Goal: Check status: Check status

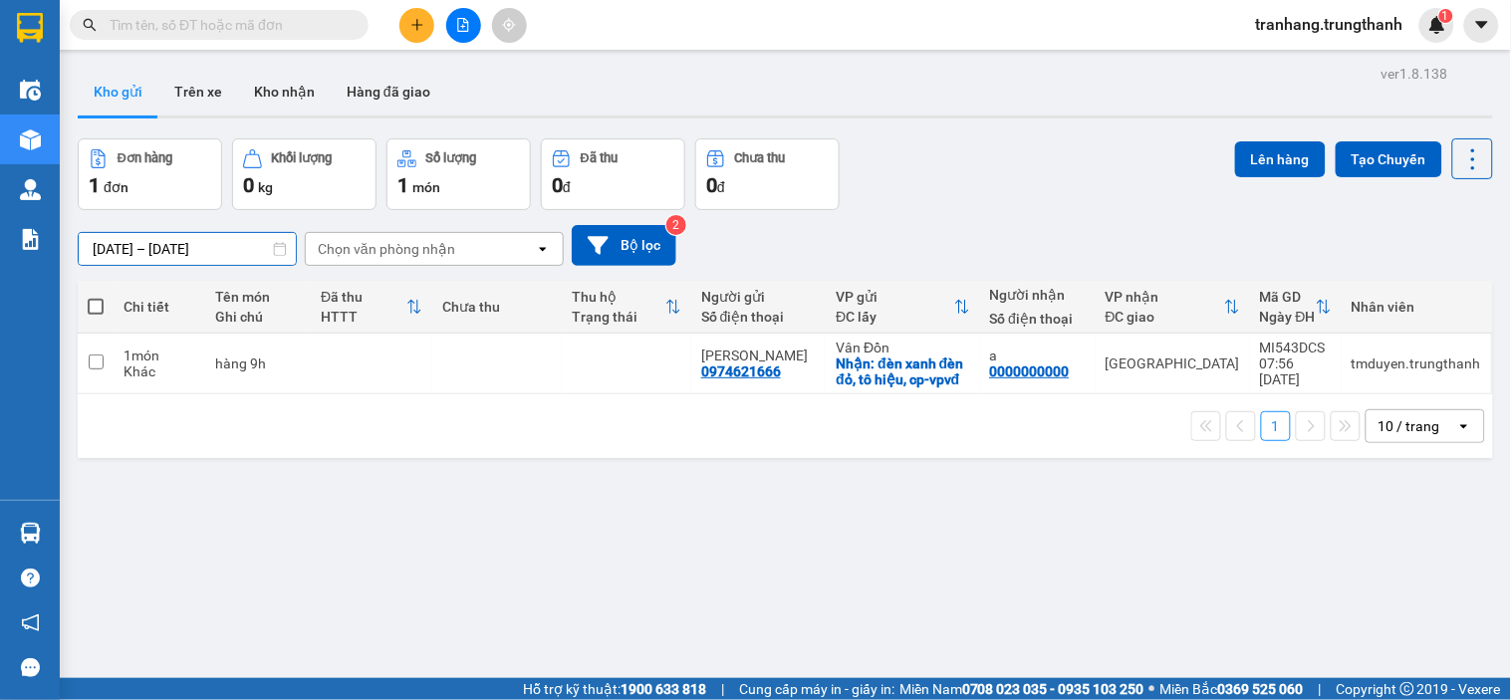
click at [121, 251] on input "12/08/2025 – 14/08/2025" at bounding box center [187, 249] width 217 height 32
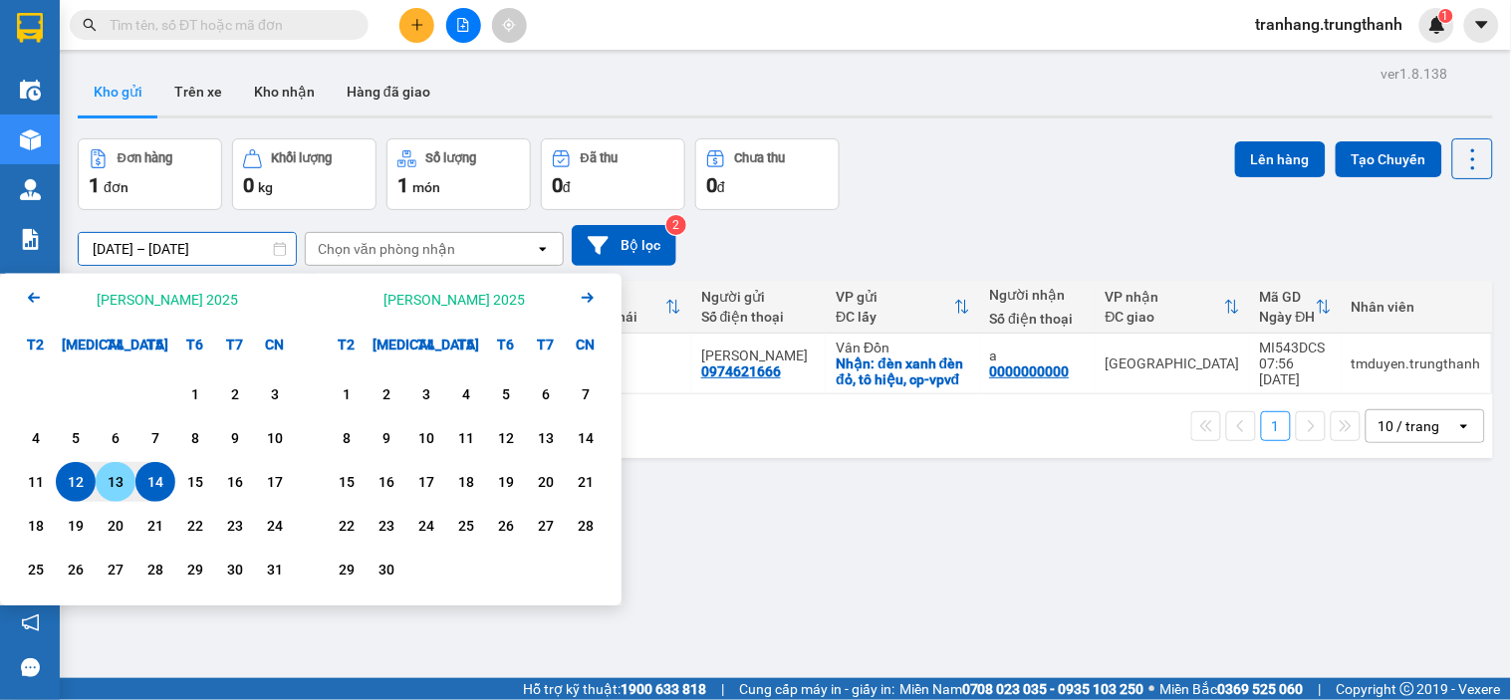
click at [117, 483] on div "13" at bounding box center [116, 482] width 28 height 24
type input "13/08/2025 – 13/08/2025"
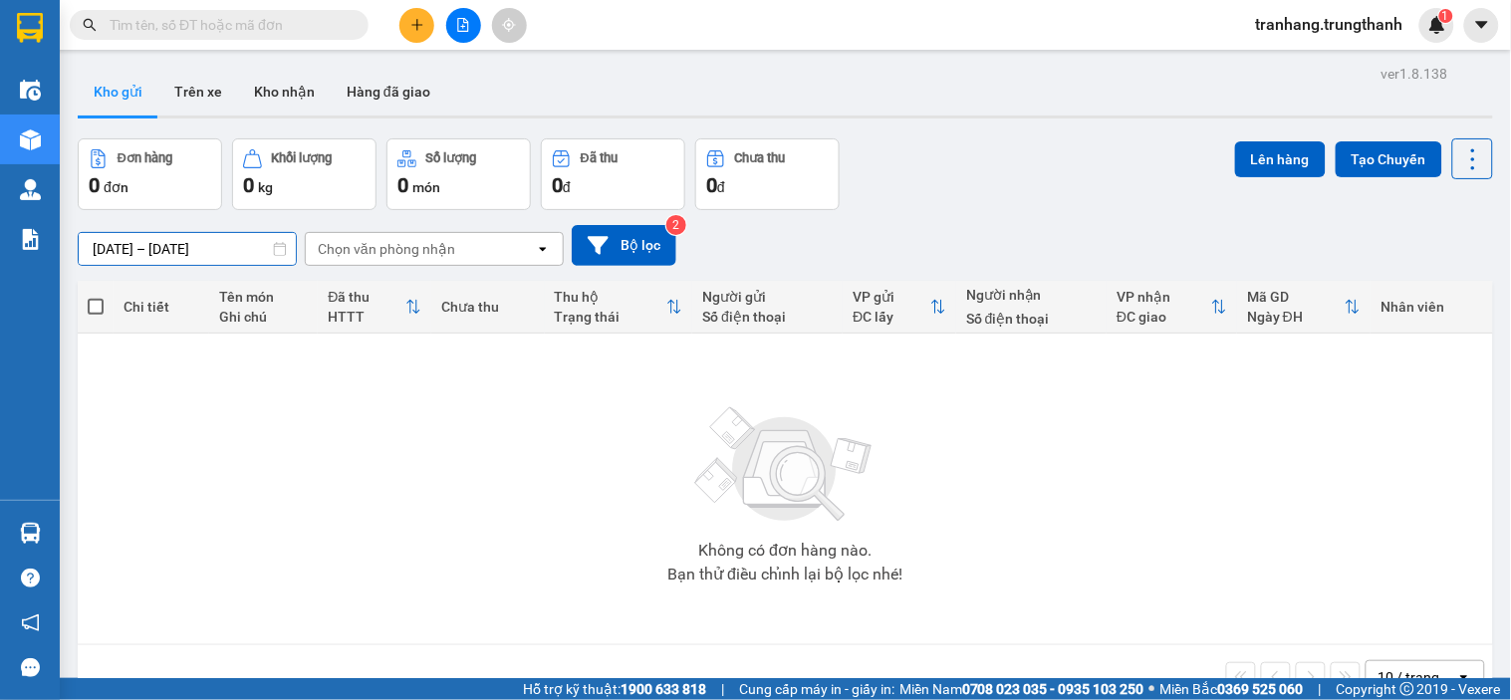
click at [122, 249] on input "13/08/2025 – 13/08/2025" at bounding box center [187, 249] width 217 height 32
click at [203, 92] on button "Trên xe" at bounding box center [198, 92] width 80 height 48
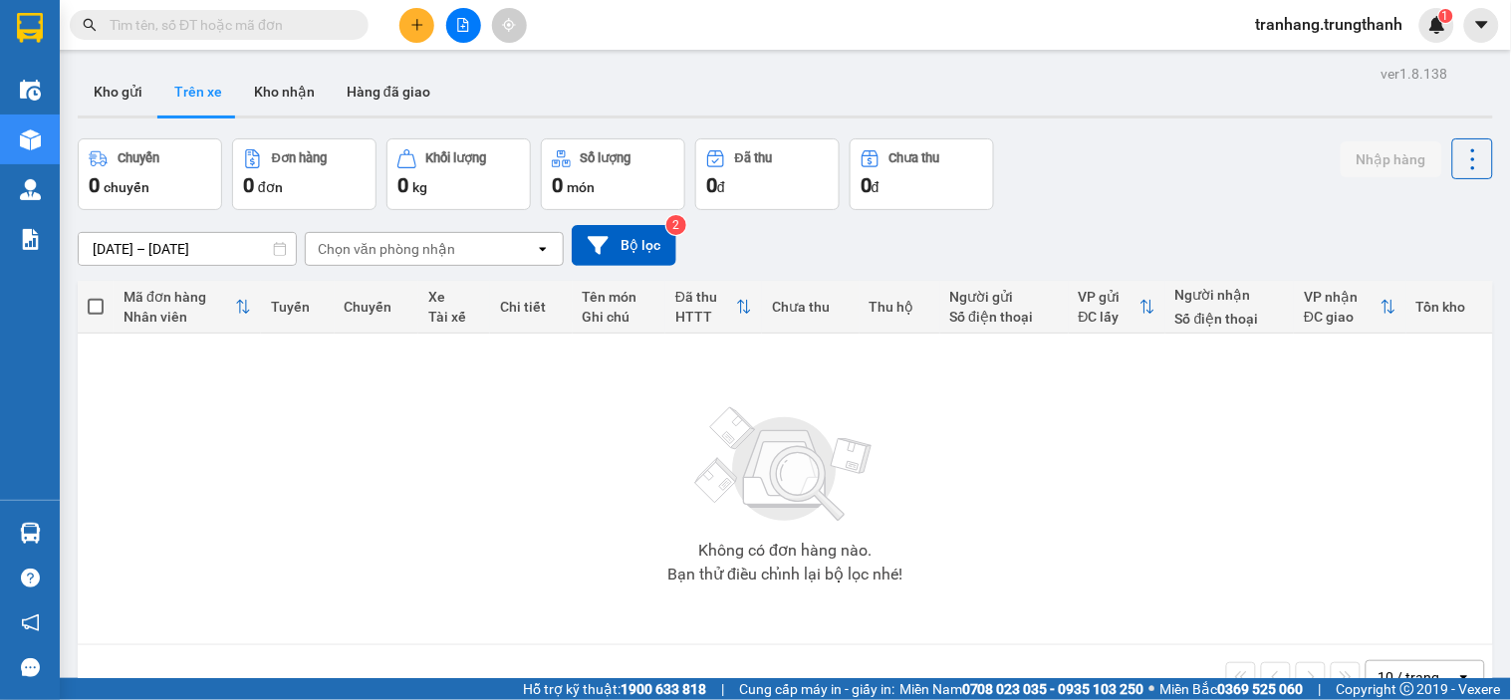
click at [124, 245] on input "[DATE] – [DATE]" at bounding box center [187, 249] width 217 height 32
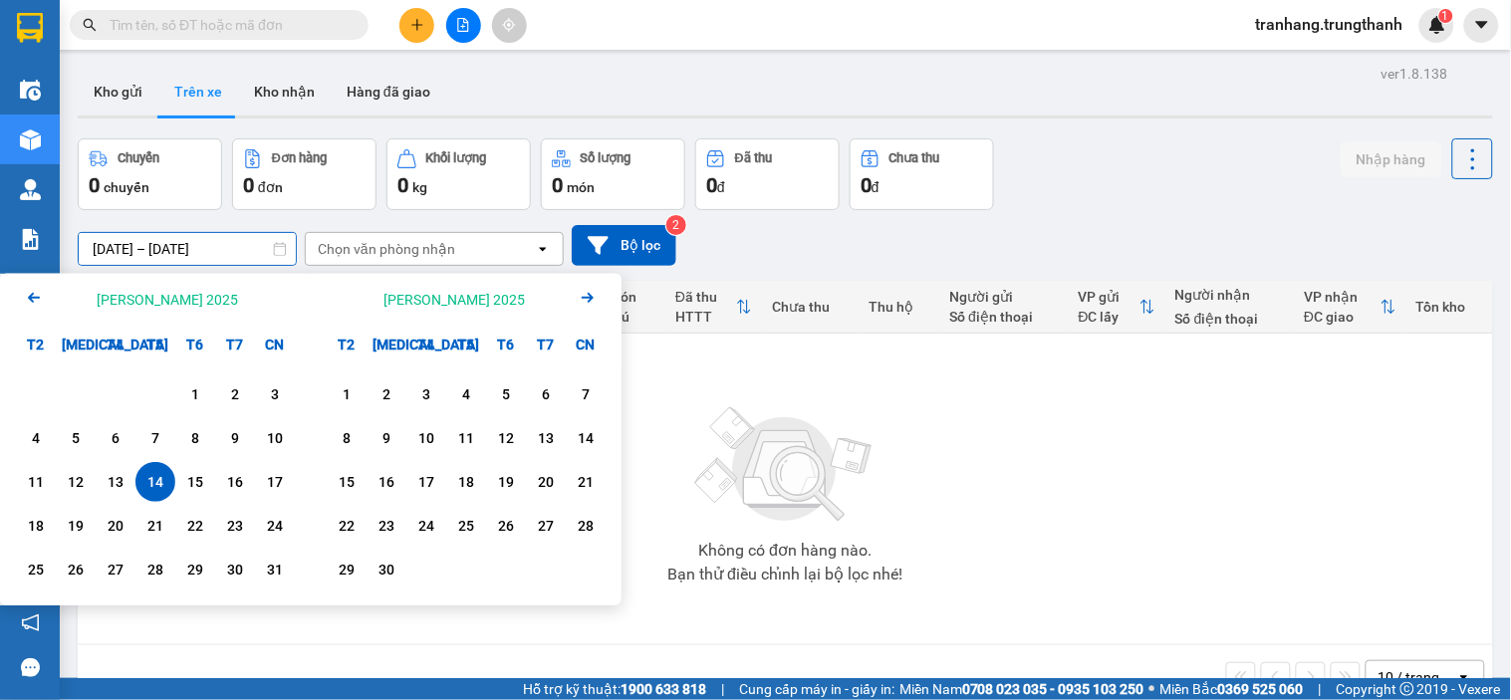
click at [150, 481] on div "14" at bounding box center [155, 482] width 28 height 24
type input "[DATE] – [DATE]"
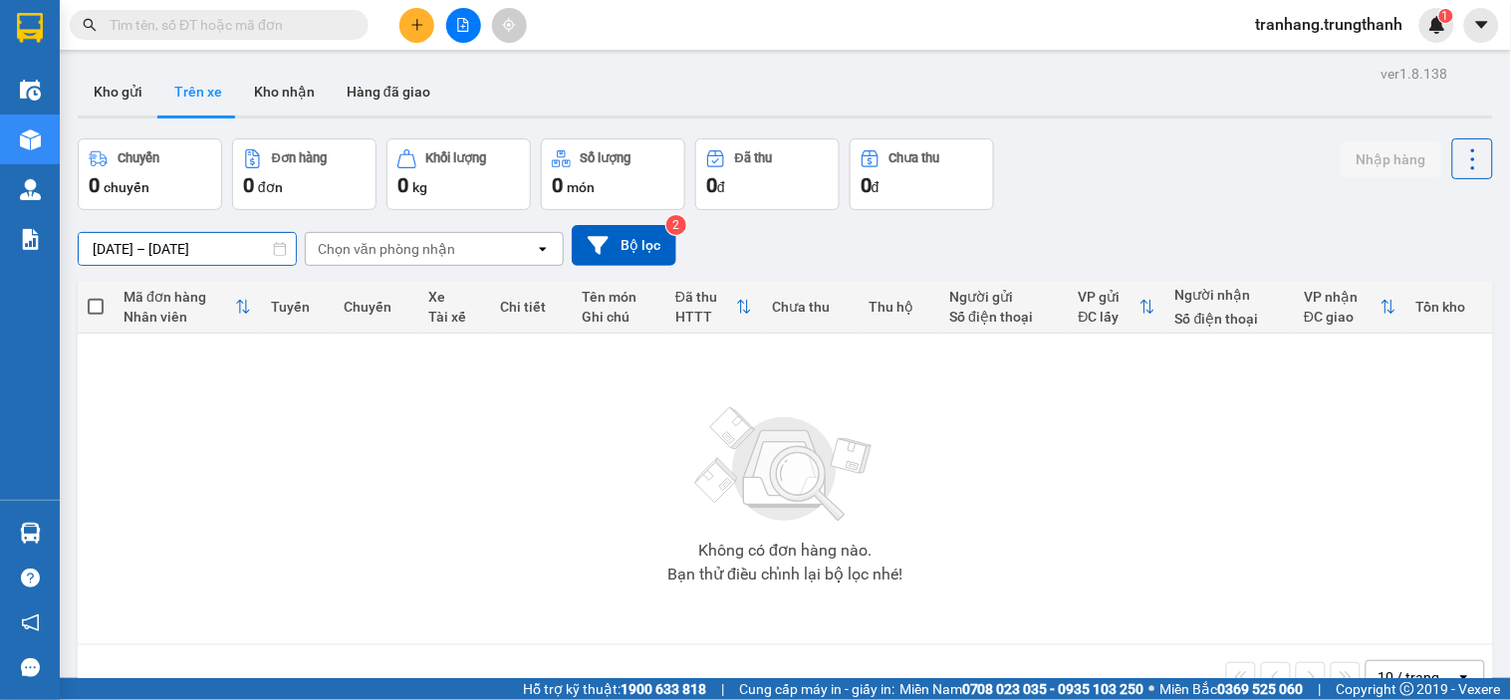
click at [119, 246] on input "[DATE] – [DATE]" at bounding box center [187, 249] width 217 height 32
click at [130, 100] on button "Kho gửi" at bounding box center [118, 92] width 81 height 48
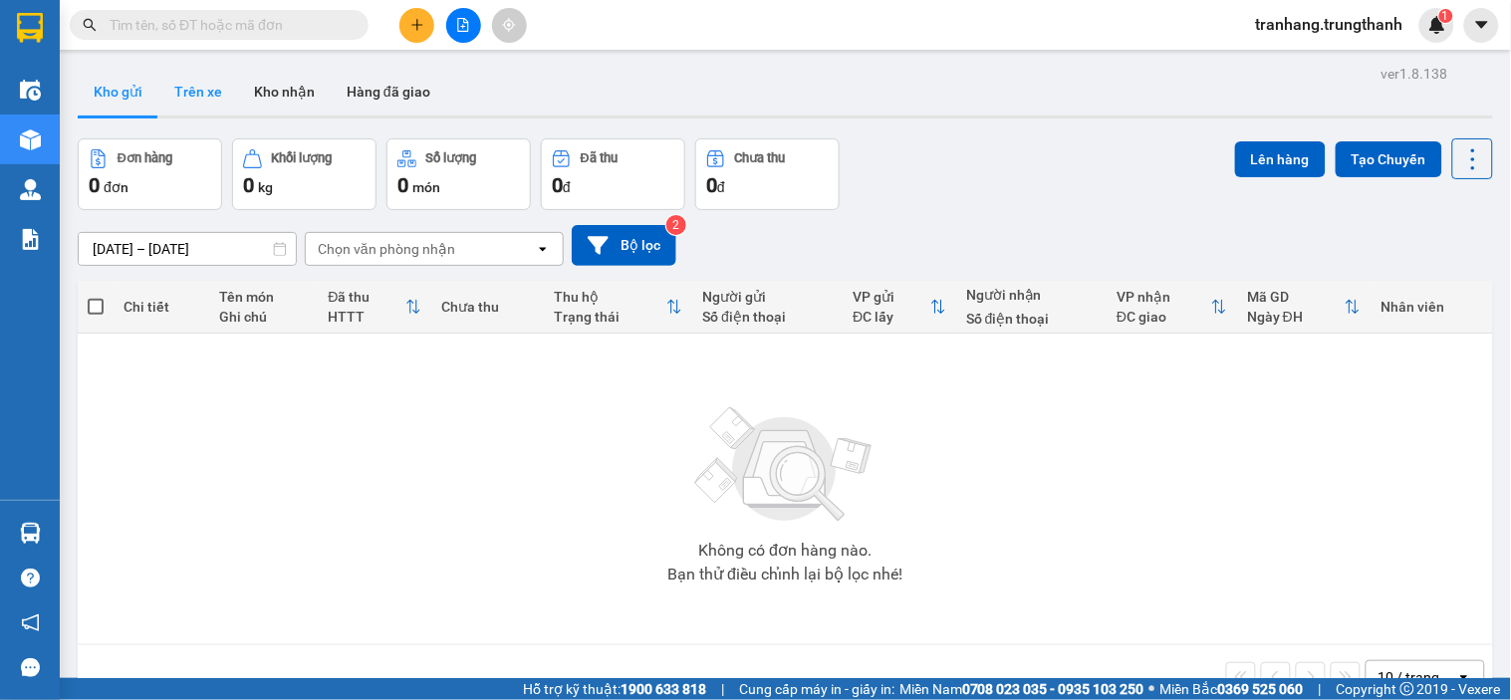
click at [193, 91] on button "Trên xe" at bounding box center [198, 92] width 80 height 48
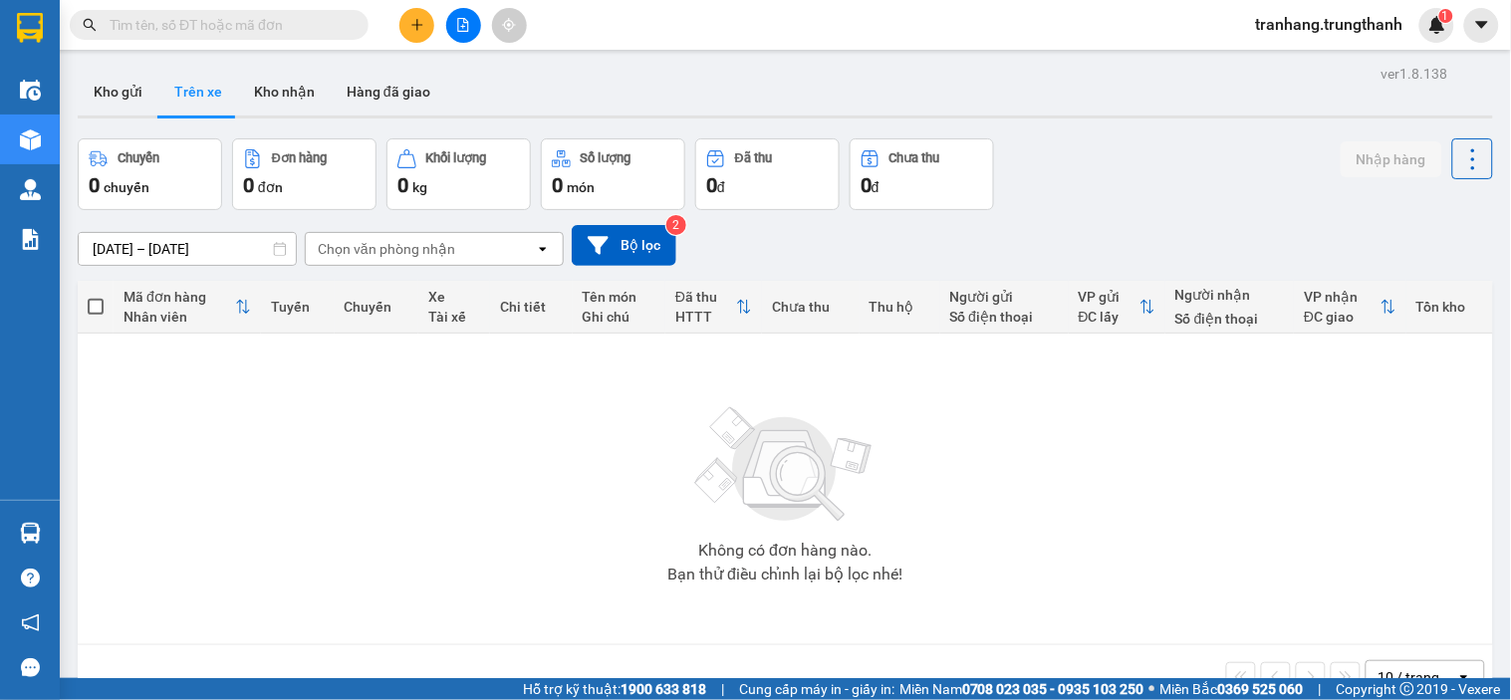
click at [1080, 193] on div "Chuyến 0 chuyến Đơn hàng 0 đơn Khối lượng 0 kg Số lượng 0 món Đã thu 0 đ Chưa t…" at bounding box center [785, 174] width 1415 height 72
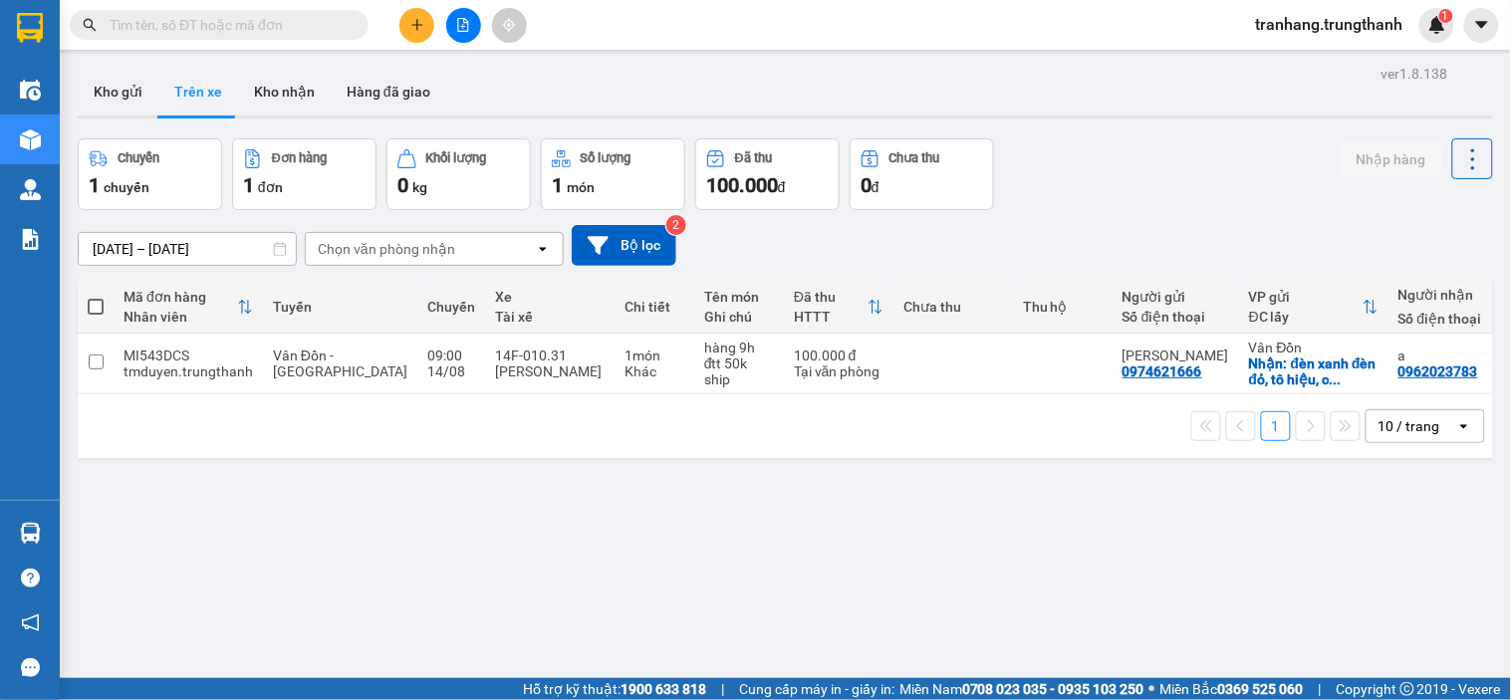
click at [126, 235] on input "[DATE] – [DATE]" at bounding box center [187, 249] width 217 height 32
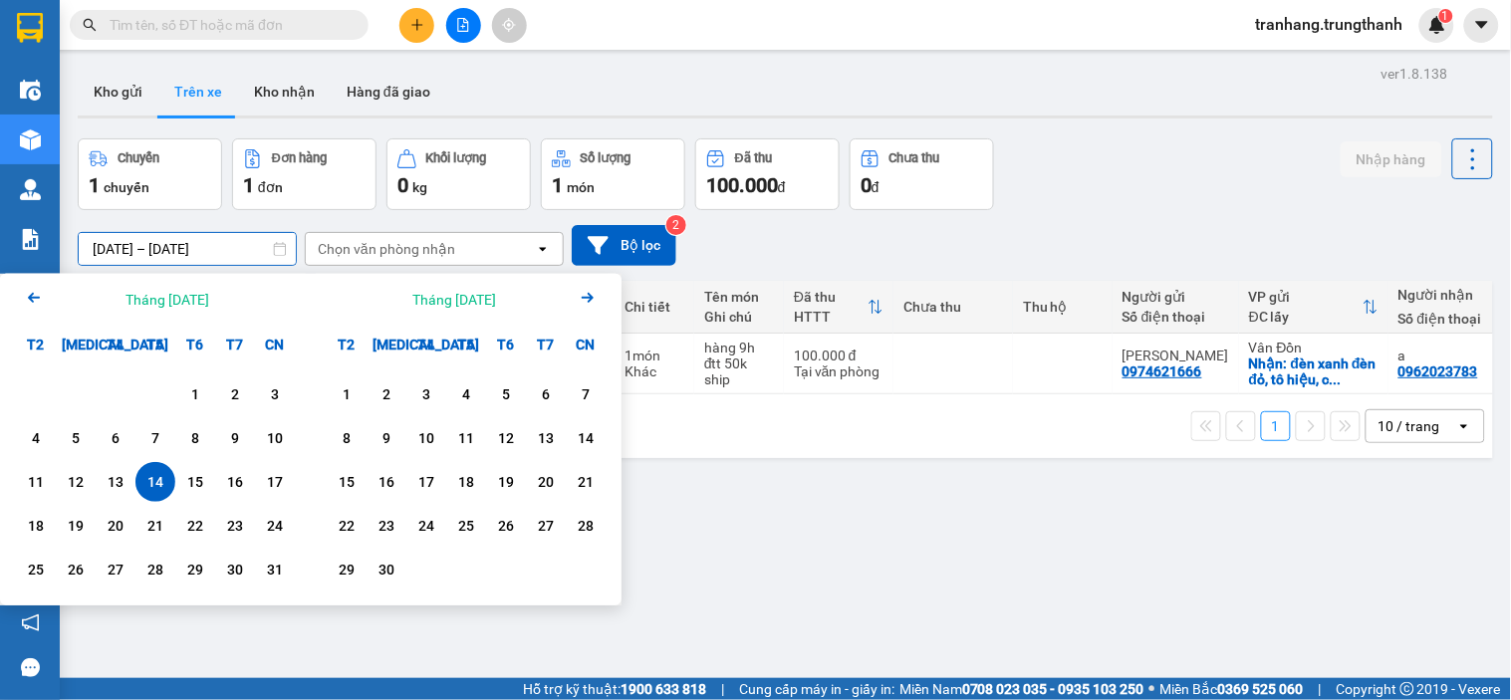
click at [156, 481] on div "14" at bounding box center [155, 482] width 28 height 24
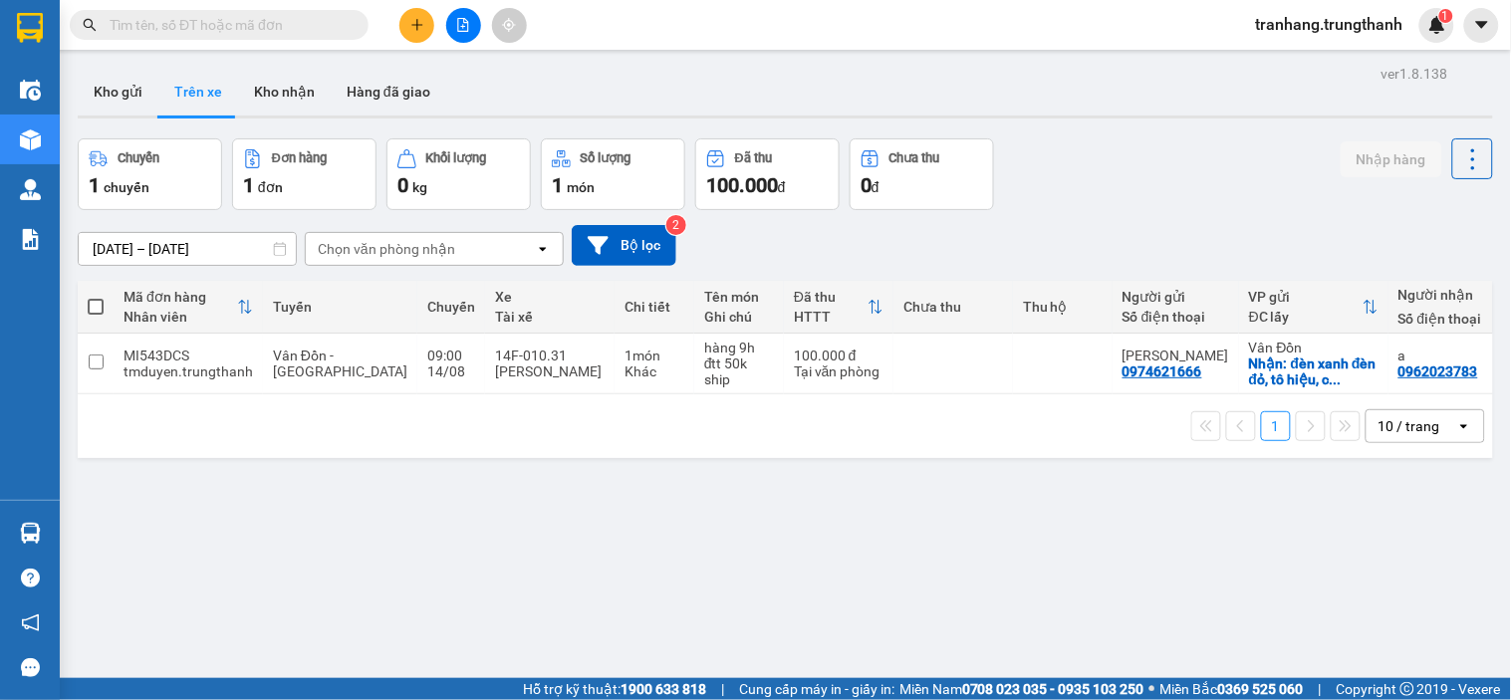
click at [119, 253] on input "[DATE] – [DATE]" at bounding box center [187, 249] width 217 height 32
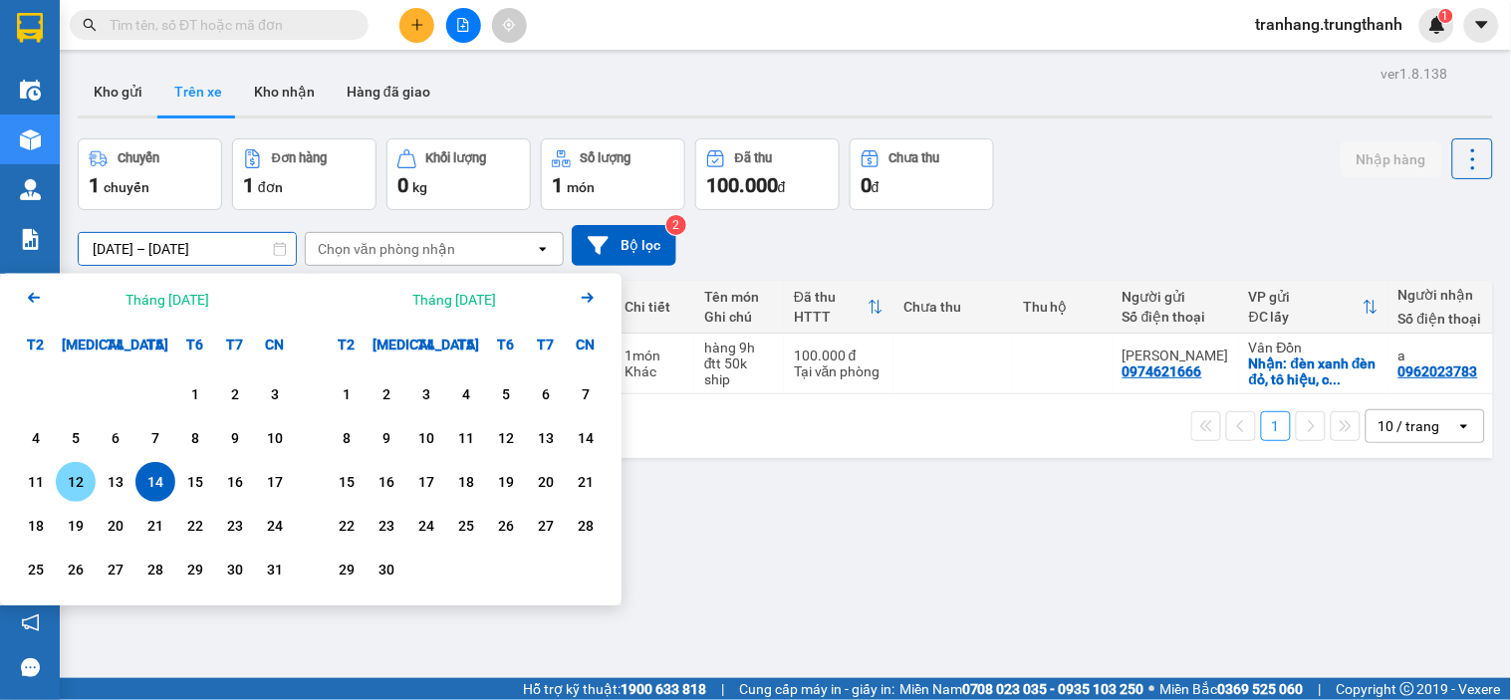
click at [63, 489] on div "12" at bounding box center [76, 482] width 28 height 24
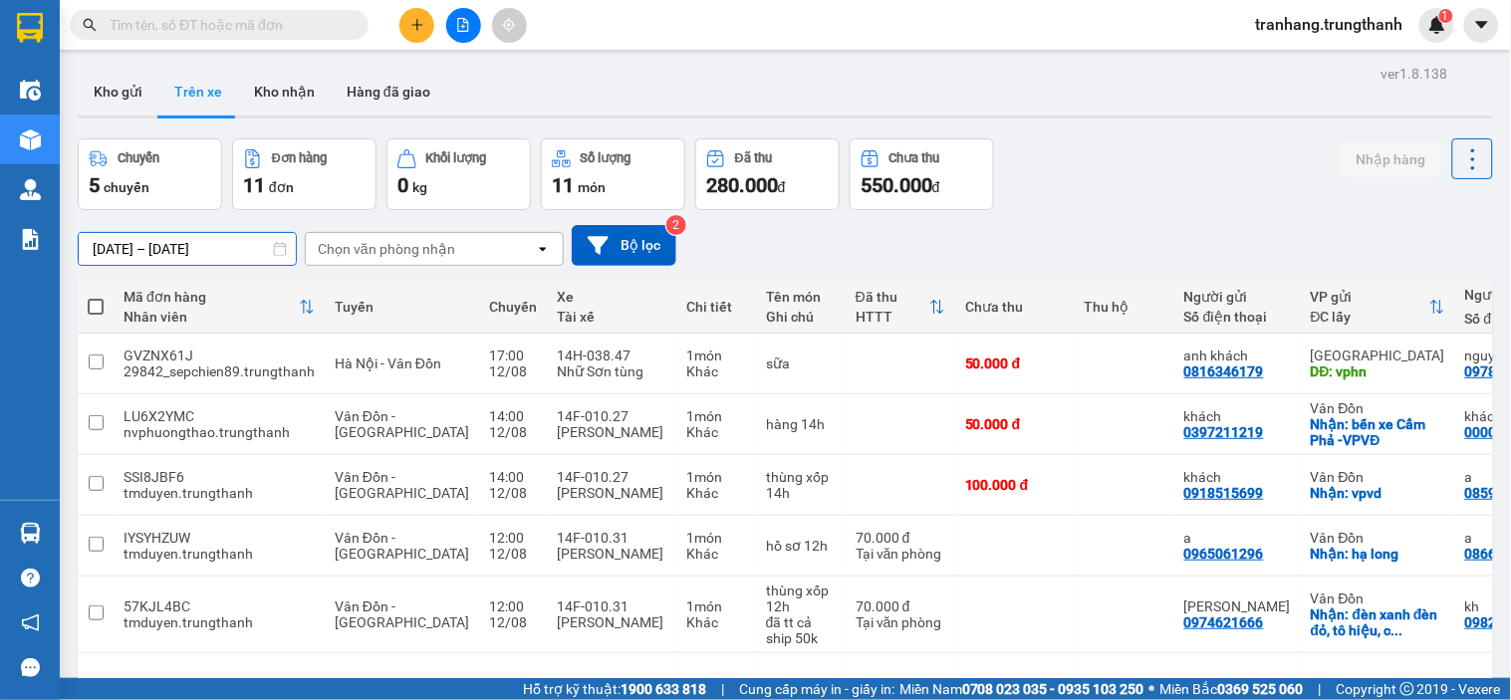
click at [125, 237] on input "12/08/2025 – 12/08/2025" at bounding box center [187, 249] width 217 height 32
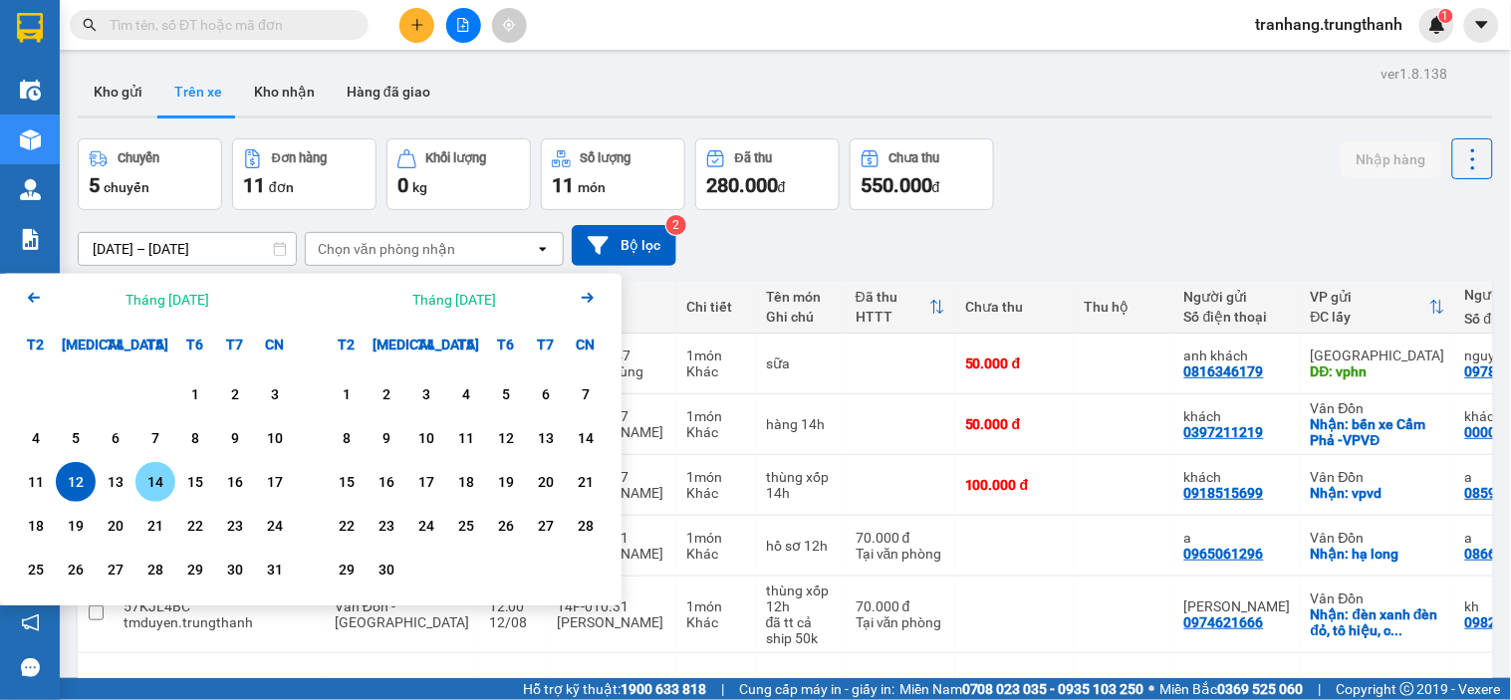
click at [155, 484] on div "14" at bounding box center [155, 482] width 28 height 24
click at [156, 483] on div "14" at bounding box center [155, 482] width 28 height 24
type input "[DATE] – [DATE]"
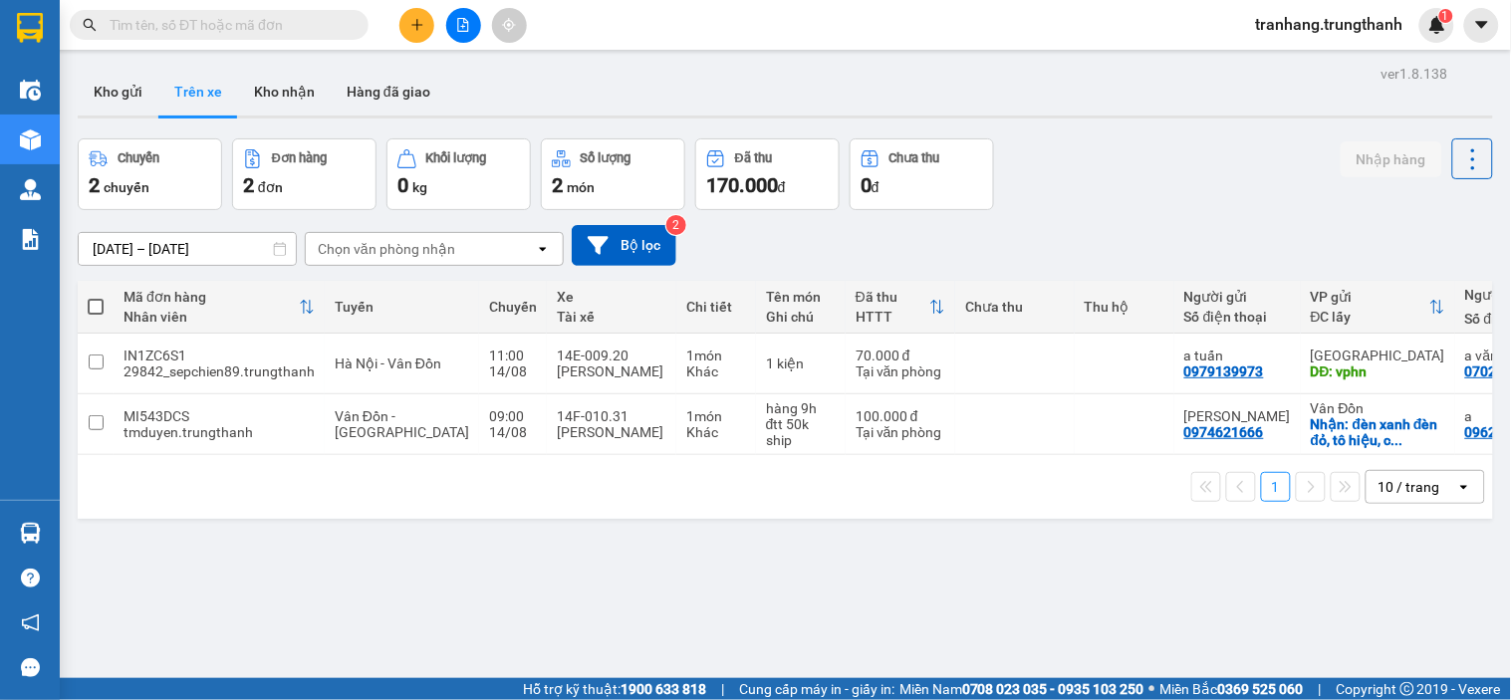
click at [126, 251] on input "[DATE] – [DATE]" at bounding box center [187, 249] width 217 height 32
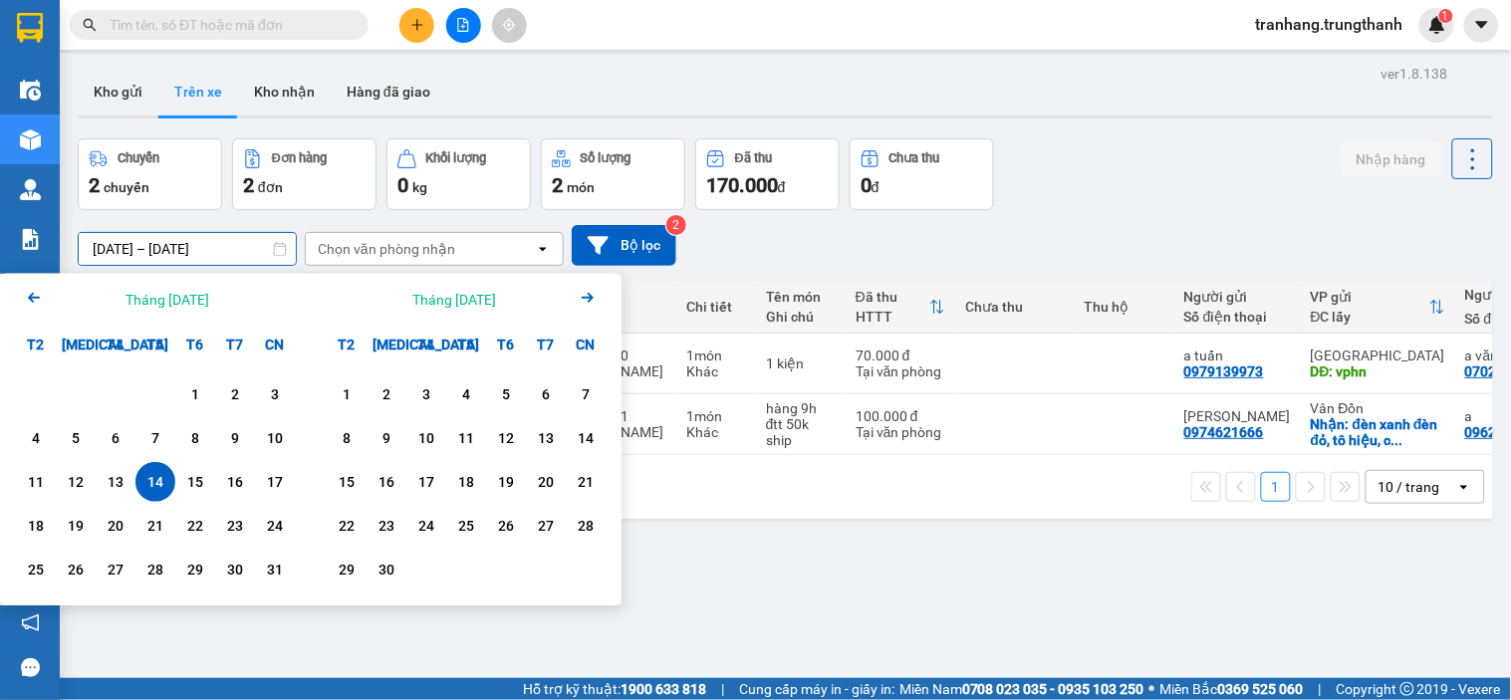
click at [154, 491] on div "14" at bounding box center [155, 482] width 28 height 24
type input "[DATE] – [DATE]"
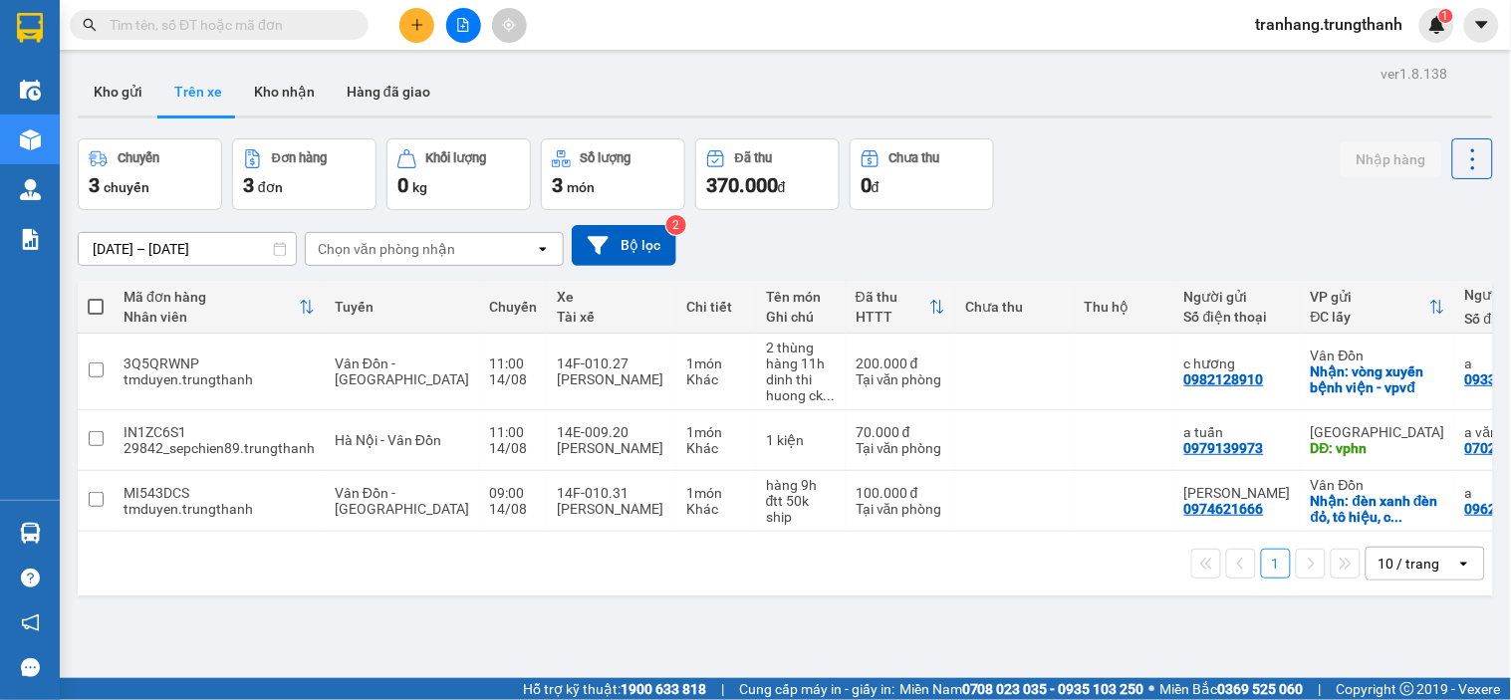
click at [117, 253] on input "[DATE] – [DATE]" at bounding box center [187, 249] width 217 height 32
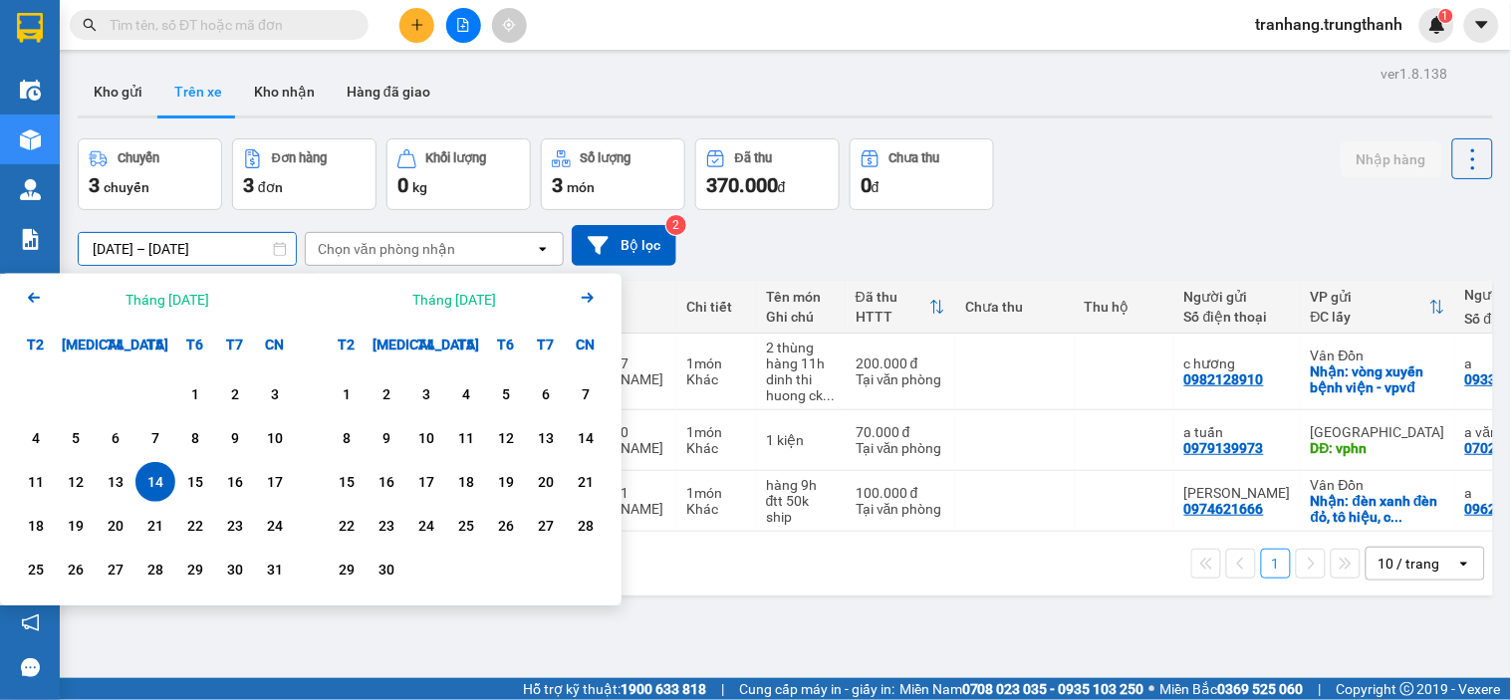
click at [163, 482] on div "14" at bounding box center [155, 482] width 28 height 24
type input "[DATE] – [DATE]"
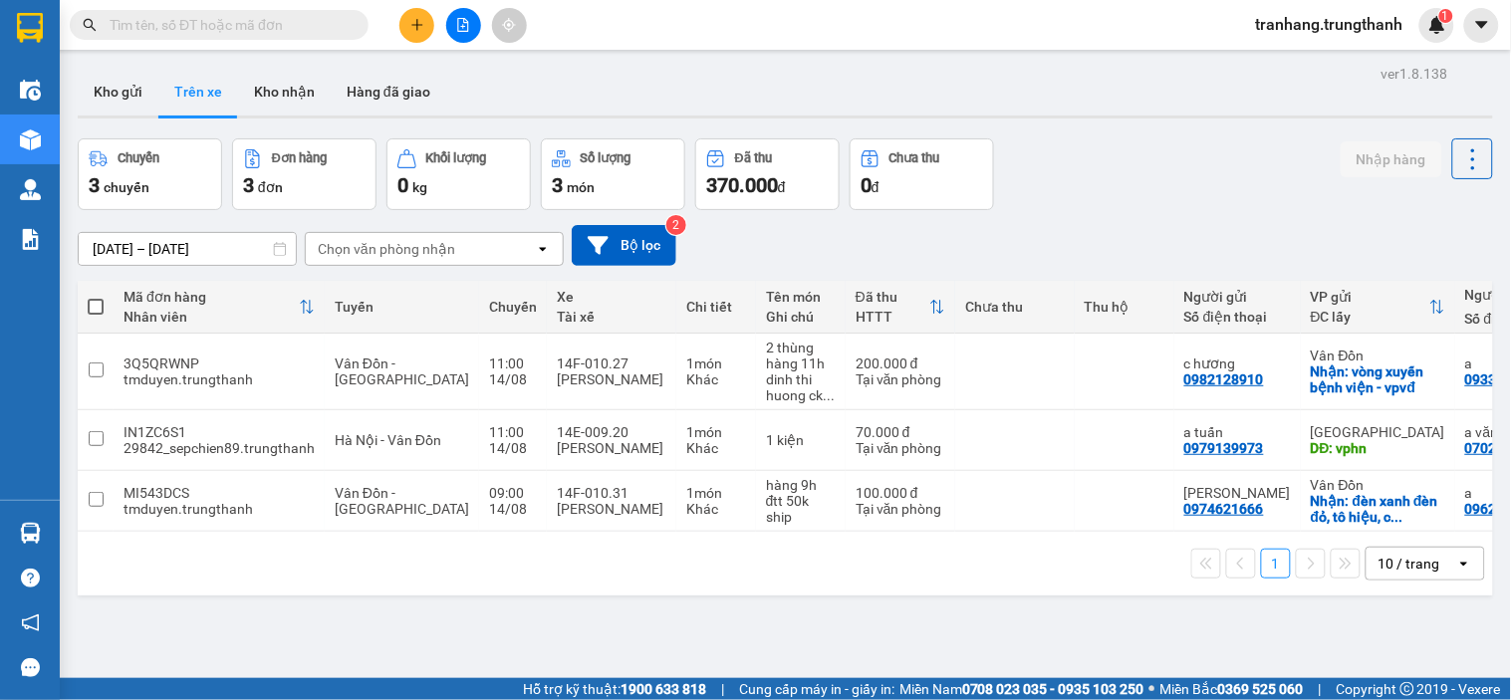
click at [152, 255] on input "[DATE] – [DATE]" at bounding box center [187, 249] width 217 height 32
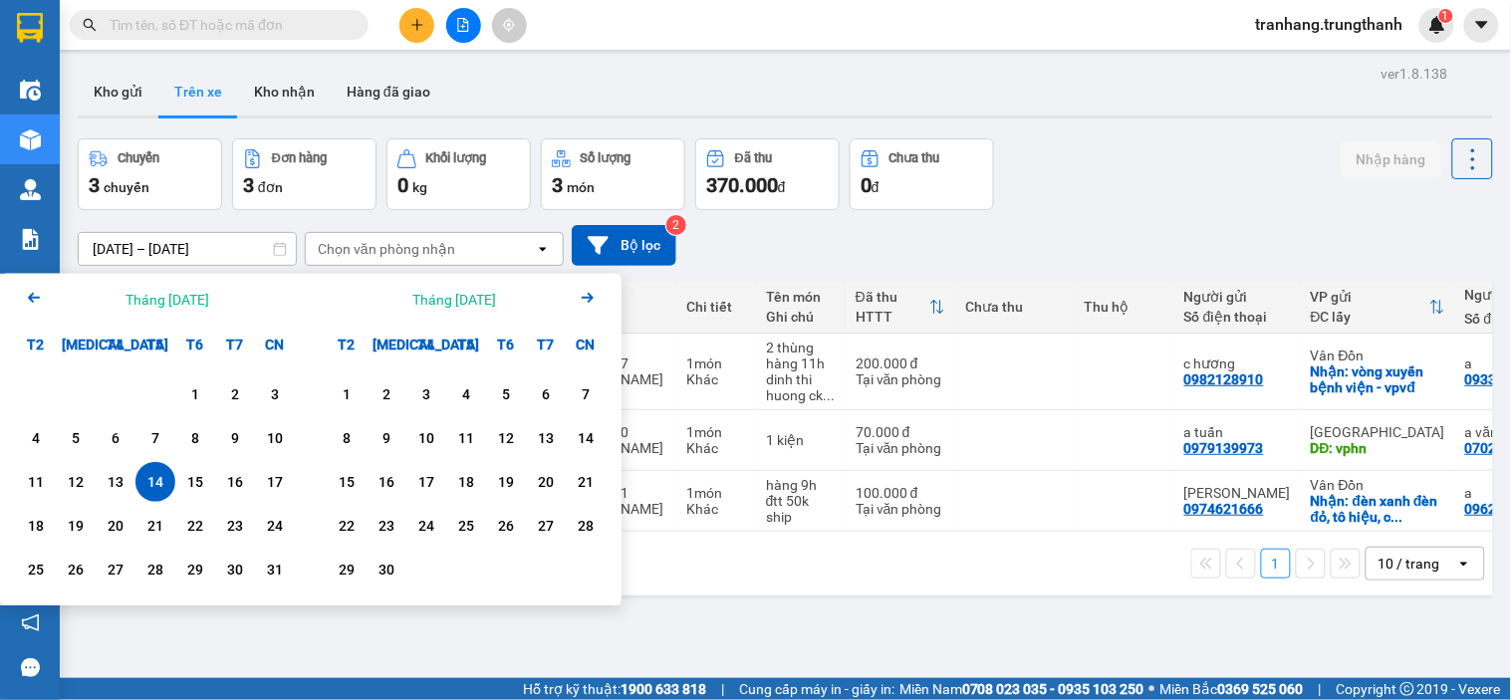
click at [154, 490] on div "14" at bounding box center [155, 482] width 28 height 24
type input "[DATE] – [DATE]"
